Goal: Navigation & Orientation: Find specific page/section

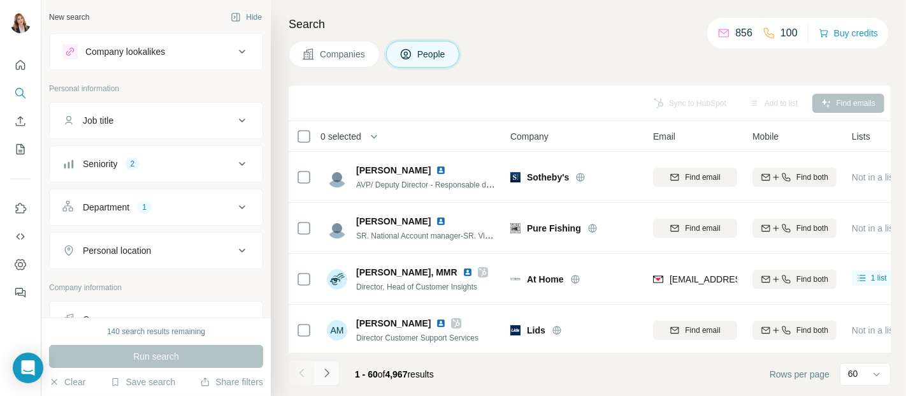
click at [329, 372] on icon "Navigate to next page" at bounding box center [326, 372] width 13 height 13
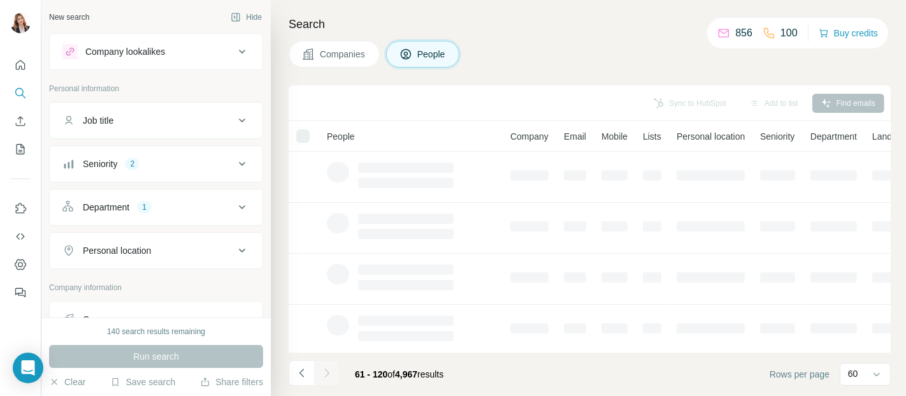
click at [329, 372] on div at bounding box center [326, 372] width 25 height 25
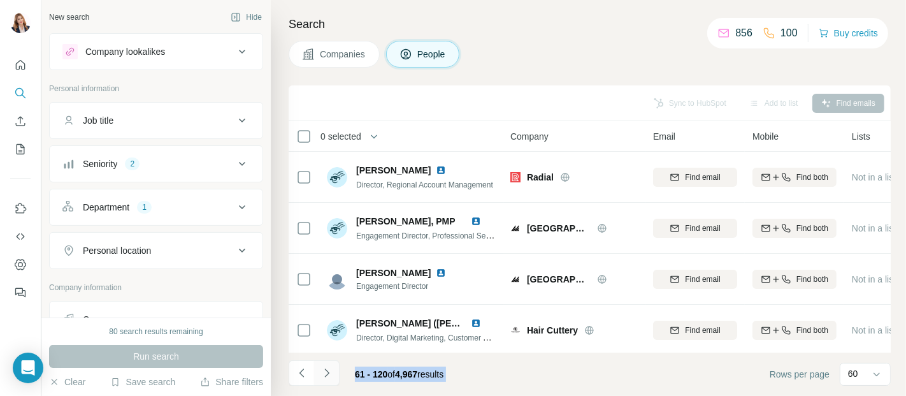
click at [326, 369] on icon "Navigate to next page" at bounding box center [326, 372] width 13 height 13
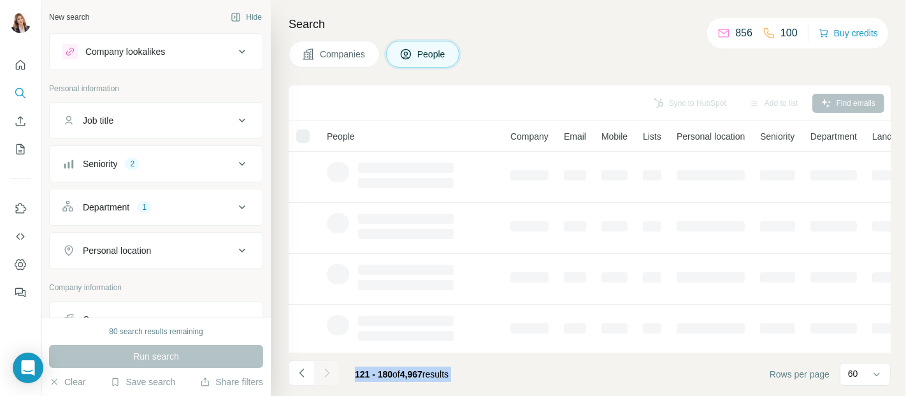
click at [326, 369] on div at bounding box center [326, 372] width 25 height 25
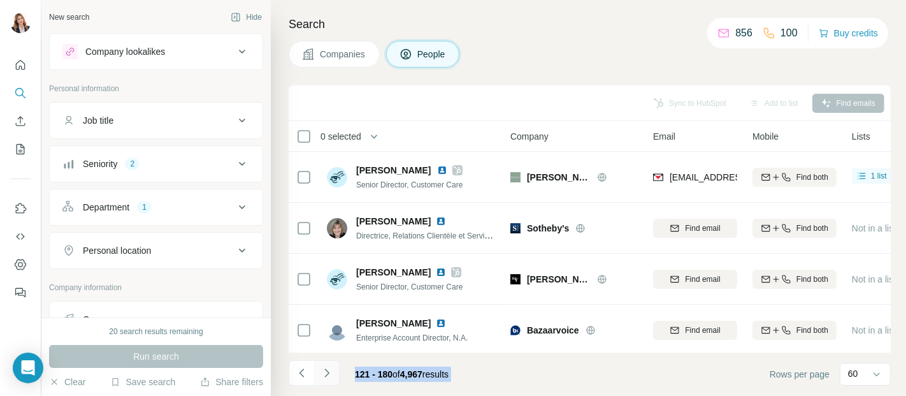
click at [326, 369] on icon "Navigate to next page" at bounding box center [326, 372] width 13 height 13
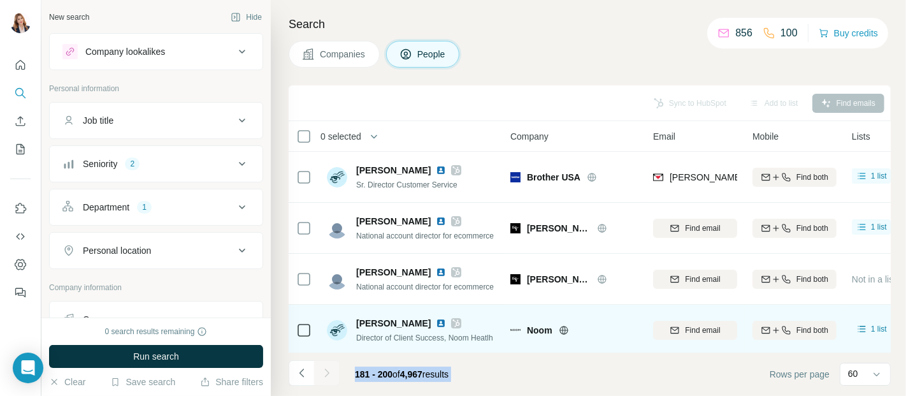
scroll to position [71, 0]
